Goal: Task Accomplishment & Management: Manage account settings

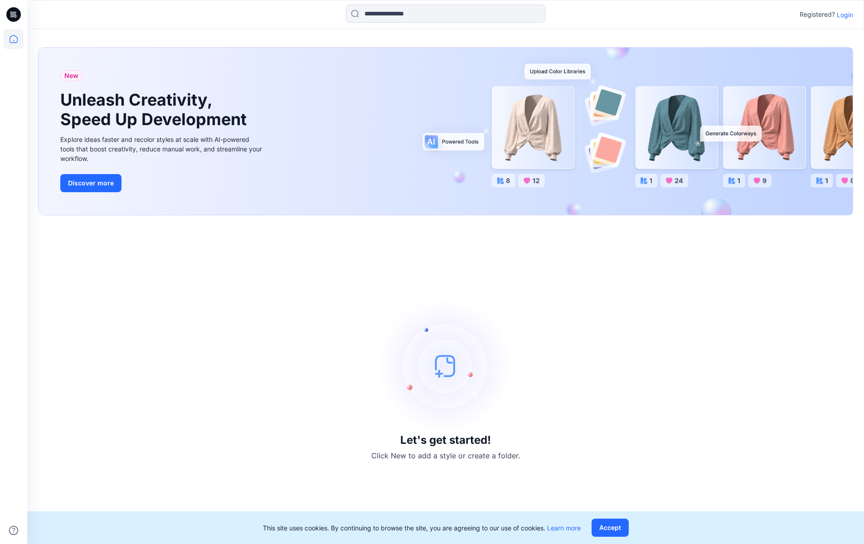
click at [846, 15] on p "Login" at bounding box center [845, 15] width 16 height 10
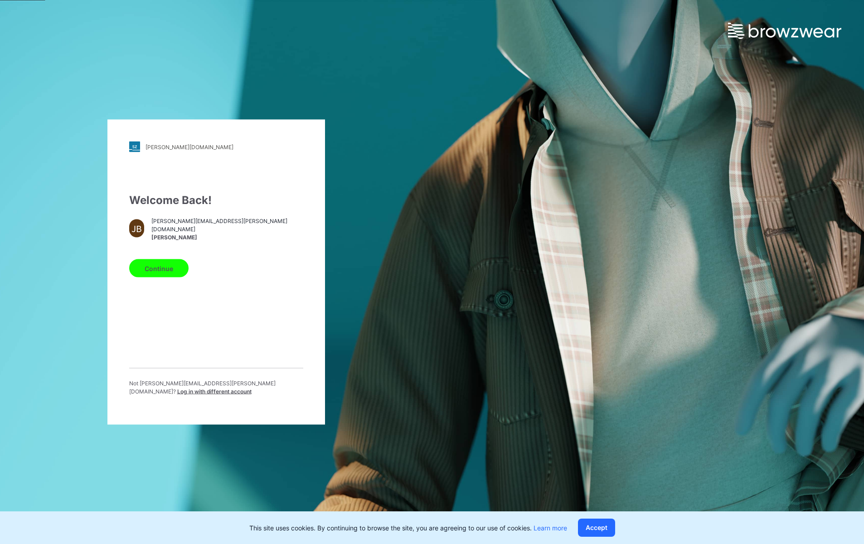
click at [172, 274] on button "Continue" at bounding box center [158, 268] width 59 height 18
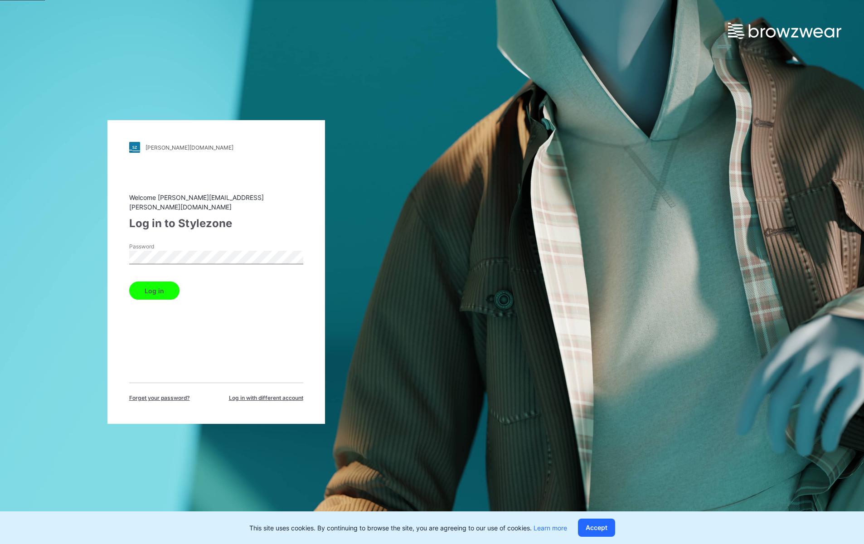
click at [171, 282] on button "Log in" at bounding box center [154, 291] width 50 height 18
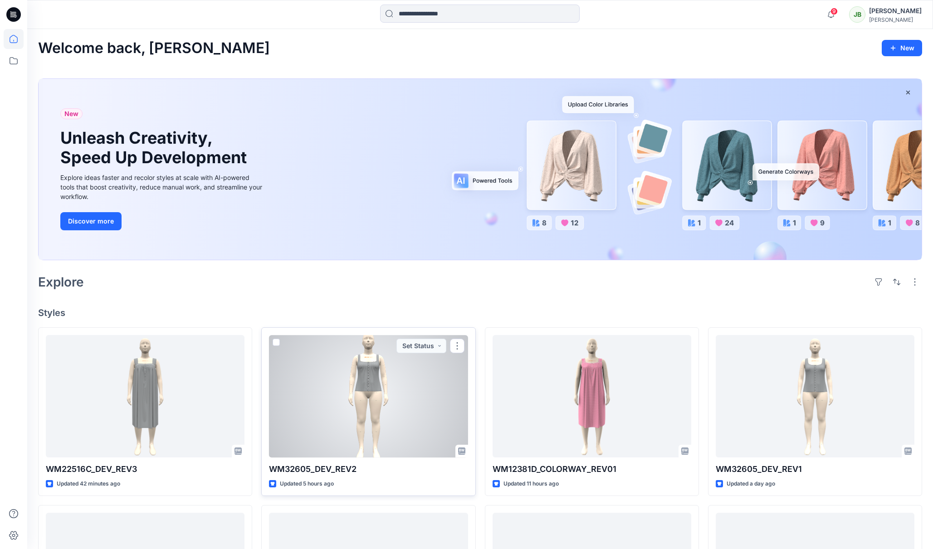
click at [414, 424] on div at bounding box center [368, 396] width 199 height 122
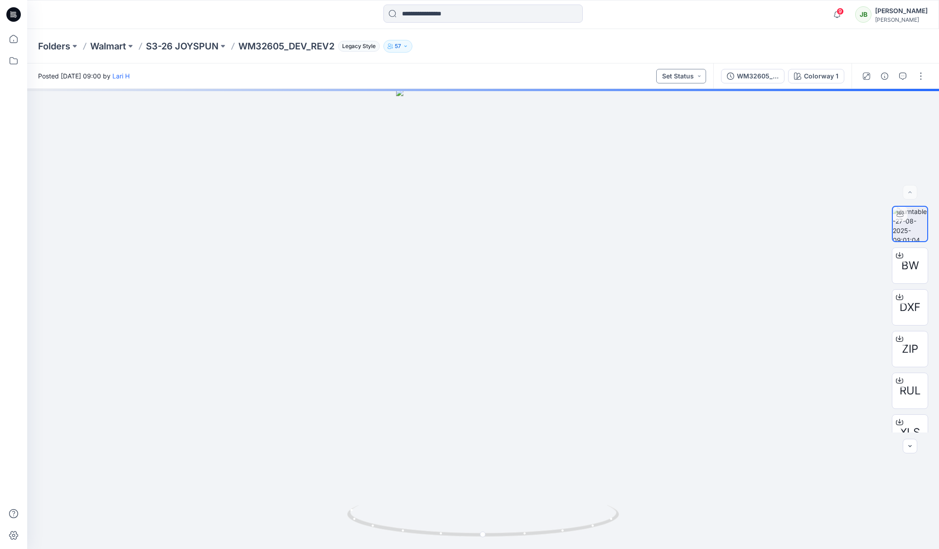
click at [697, 77] on button "Set Status" at bounding box center [682, 76] width 50 height 15
click at [710, 134] on div at bounding box center [483, 319] width 912 height 460
click at [700, 77] on button "Set Status" at bounding box center [682, 76] width 50 height 15
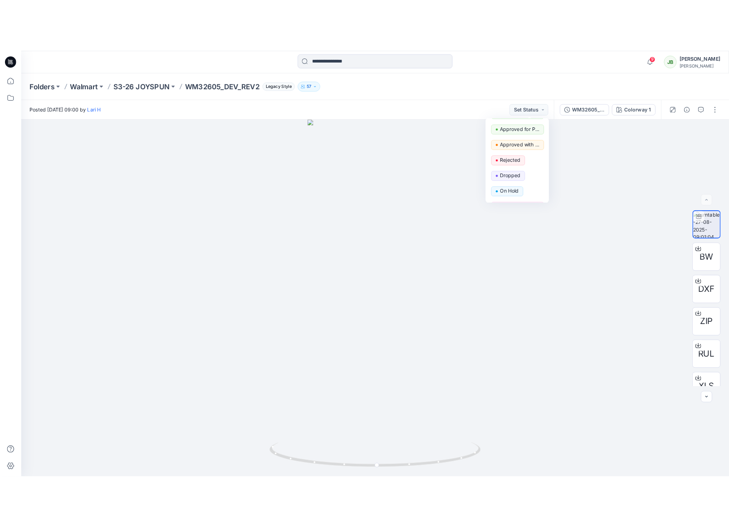
scroll to position [74, 0]
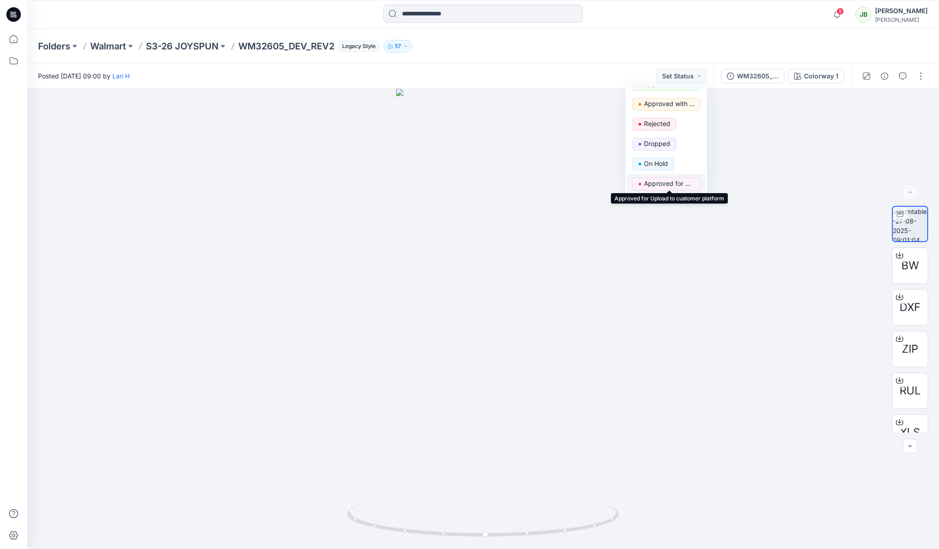
click at [678, 184] on p "Approved for Upload to customer platform" at bounding box center [669, 184] width 51 height 12
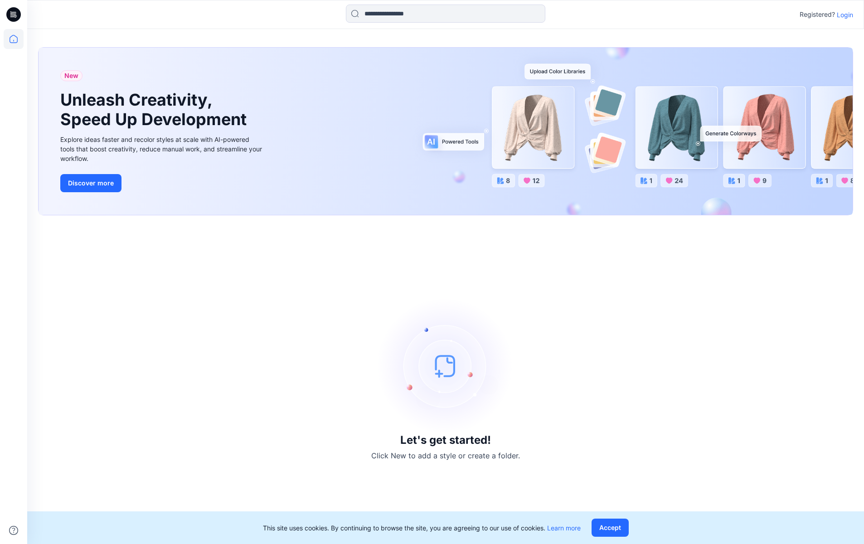
click at [841, 12] on p "Login" at bounding box center [845, 15] width 16 height 10
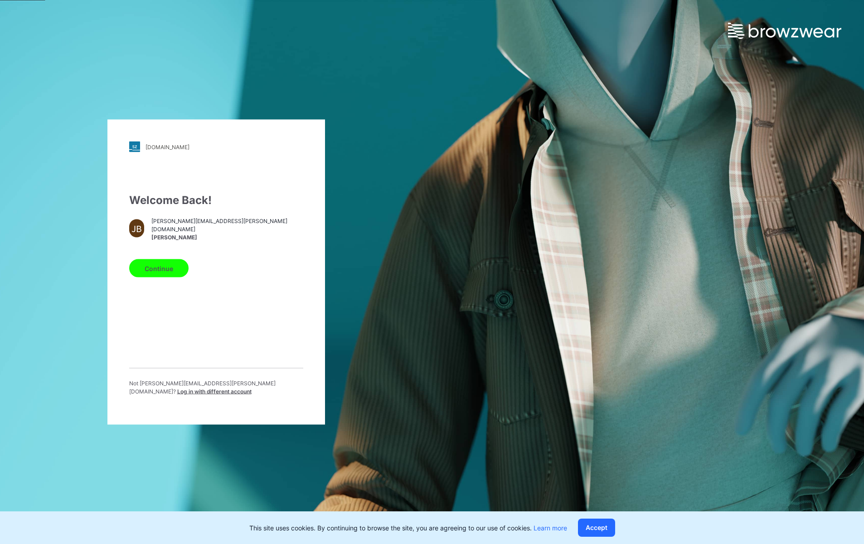
click at [168, 276] on button "Continue" at bounding box center [158, 268] width 59 height 18
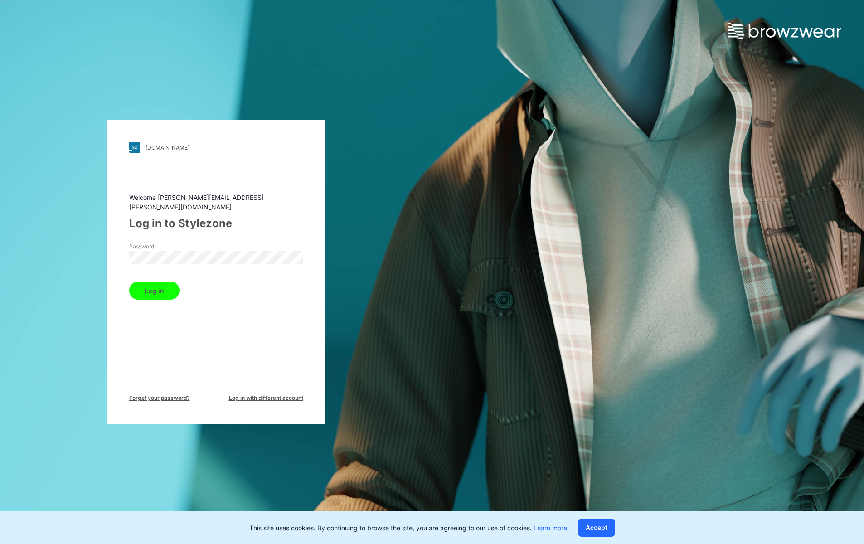
click at [164, 283] on button "Log in" at bounding box center [154, 291] width 50 height 18
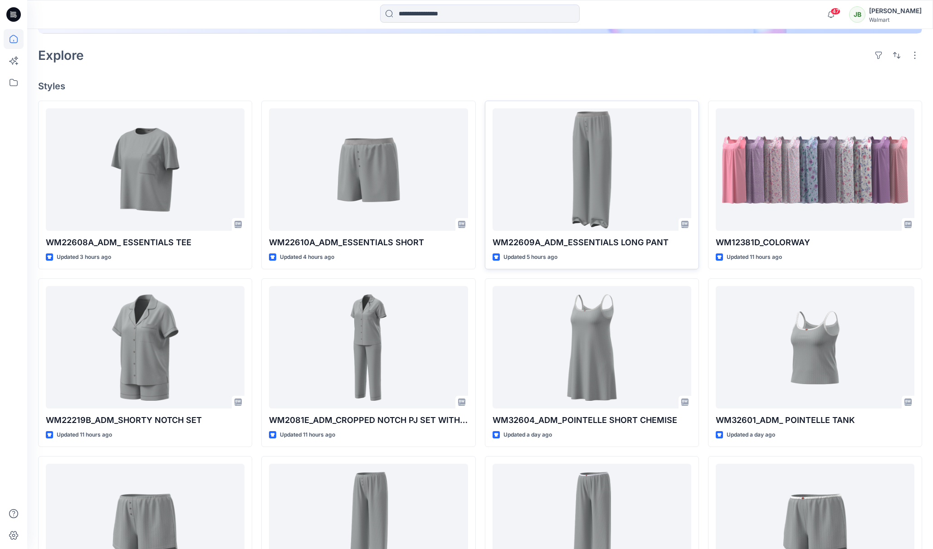
scroll to position [194, 0]
